Goal: Task Accomplishment & Management: Manage account settings

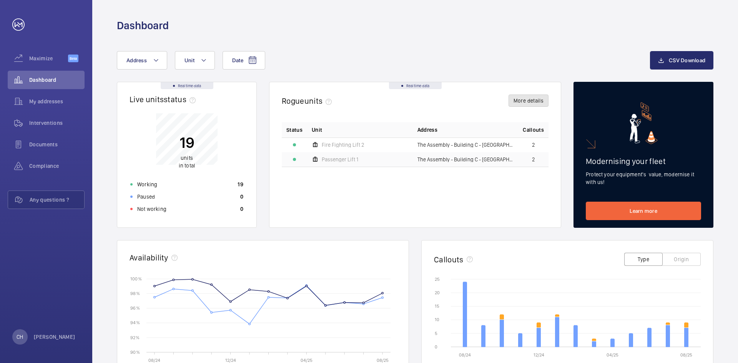
click at [537, 100] on button "More details" at bounding box center [528, 101] width 40 height 12
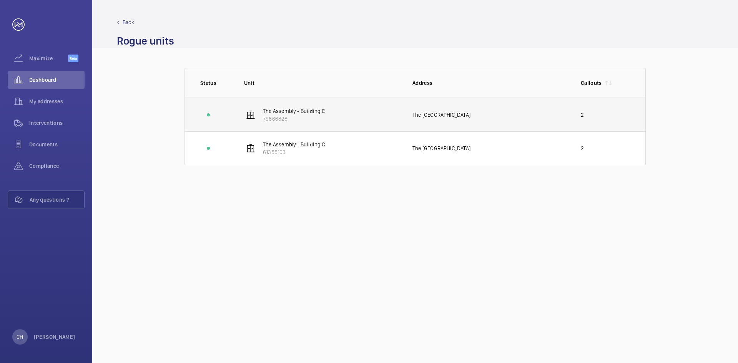
click at [380, 118] on td "The Assembly - Building C 79666828" at bounding box center [316, 115] width 168 height 34
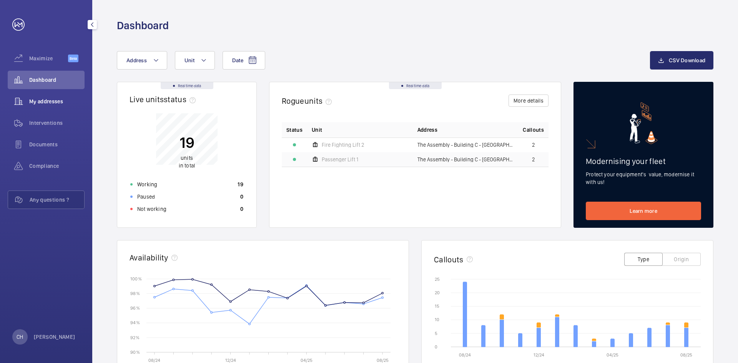
click at [50, 101] on span "My addresses" at bounding box center [56, 102] width 55 height 8
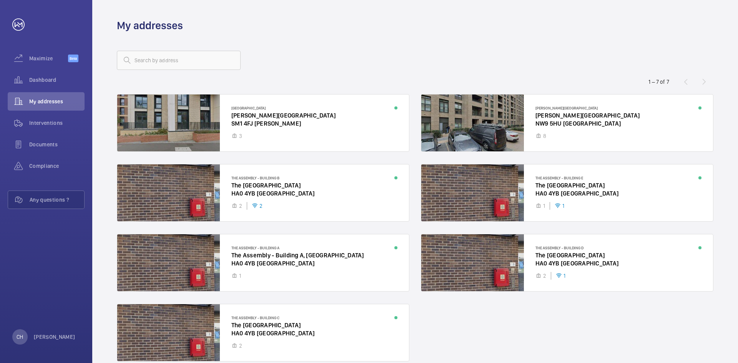
scroll to position [37, 0]
